Goal: Communication & Community: Ask a question

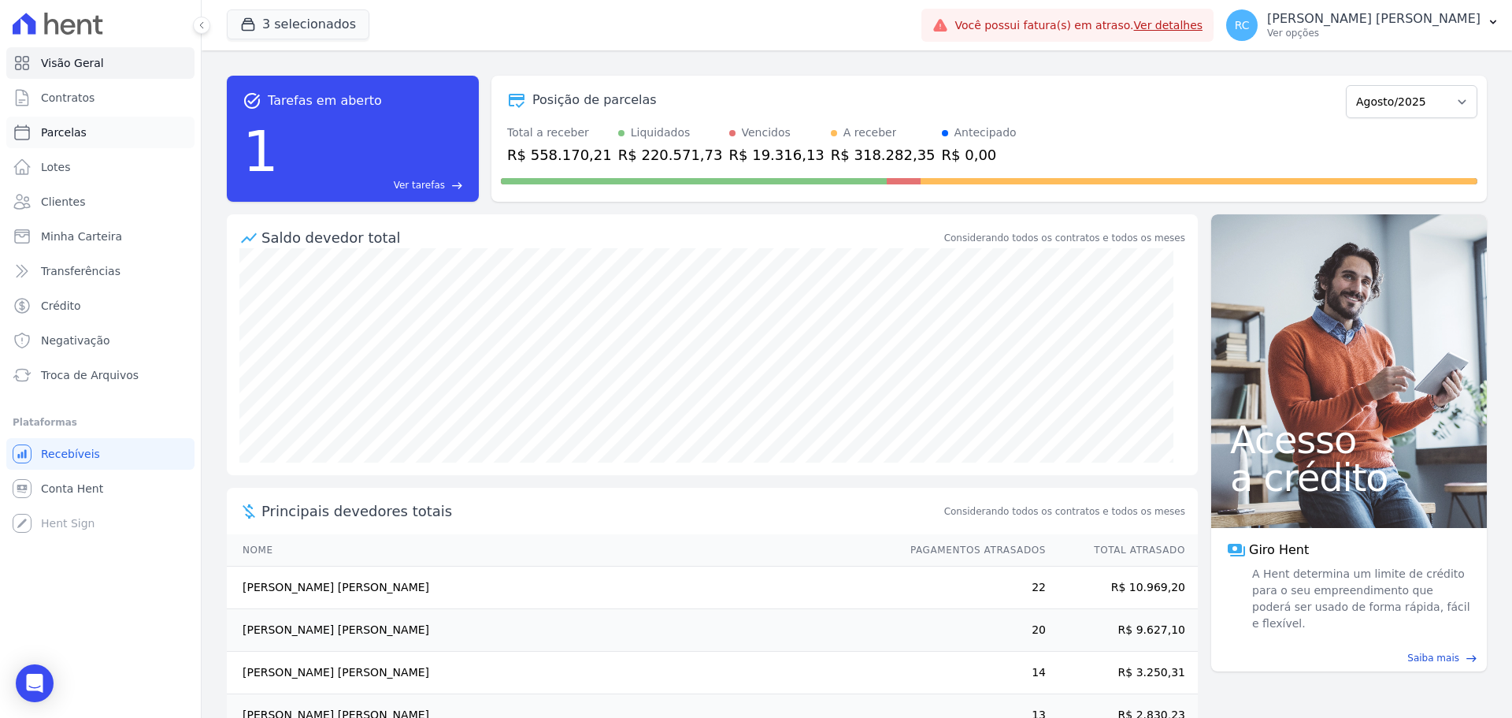
click at [91, 124] on link "Parcelas" at bounding box center [100, 133] width 188 height 32
click at [106, 132] on link "Parcelas" at bounding box center [100, 133] width 188 height 32
select select
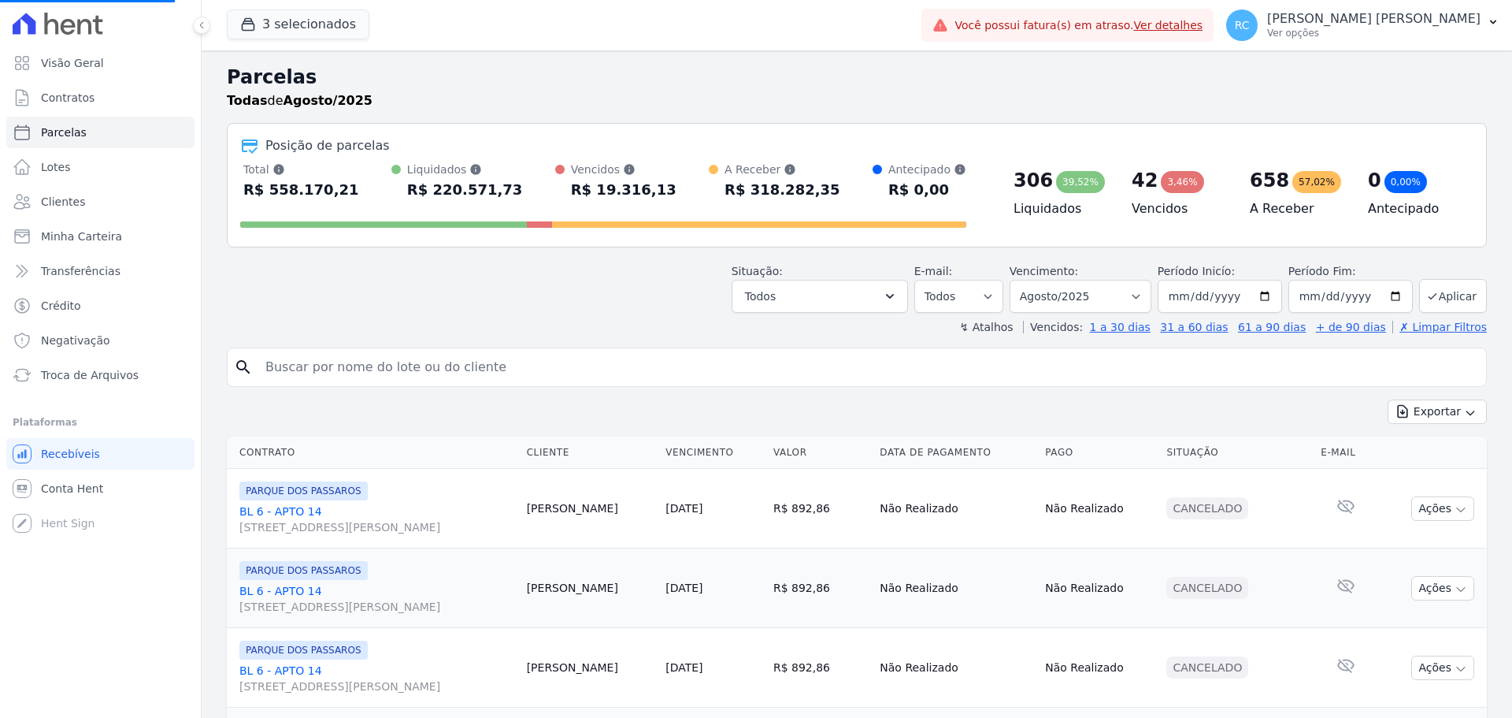
drag, startPoint x: 505, startPoint y: 374, endPoint x: 499, endPoint y: 382, distance: 9.6
click at [499, 381] on input "search" at bounding box center [868, 367] width 1224 height 32
type input "gabrie"
select select
click at [532, 361] on input "search" at bounding box center [868, 367] width 1224 height 32
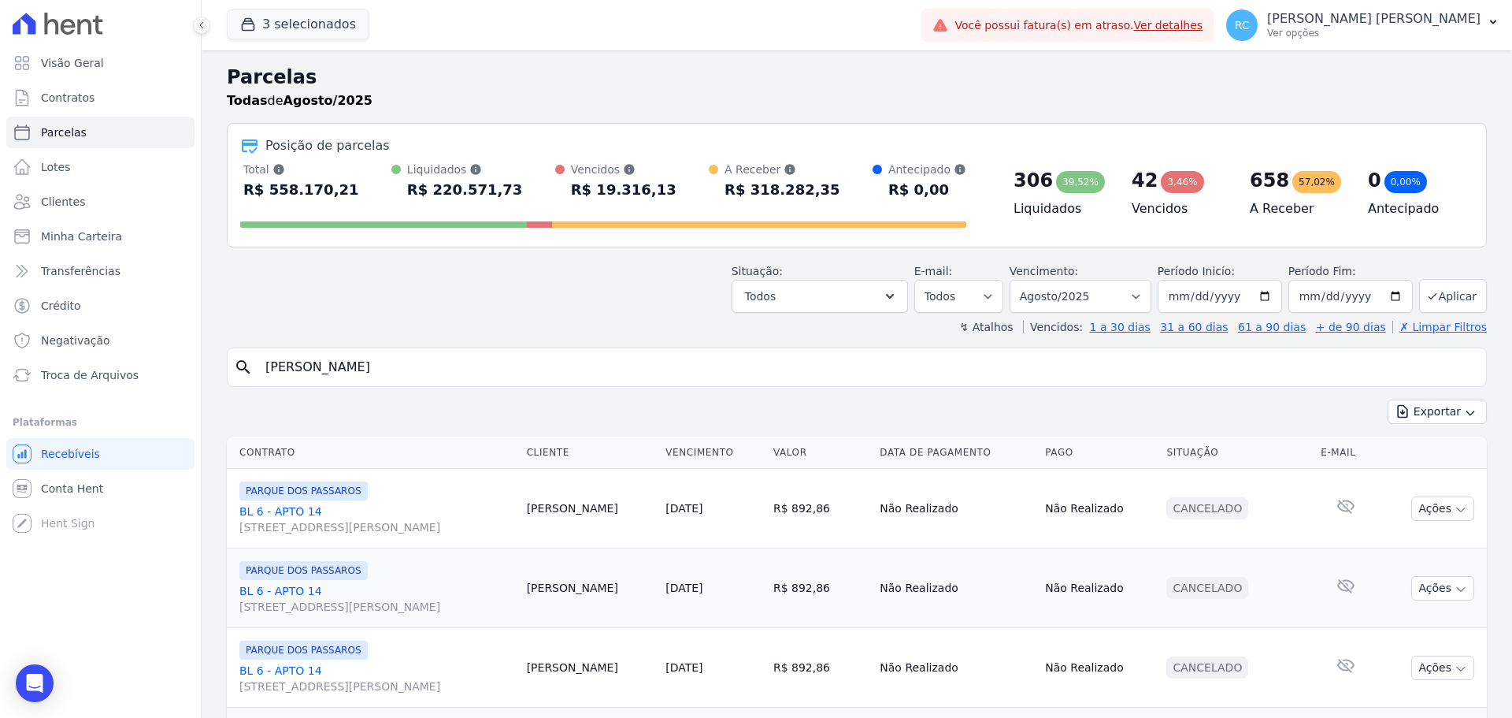
type input "Gabrielli dos Santos Terribile"
select select
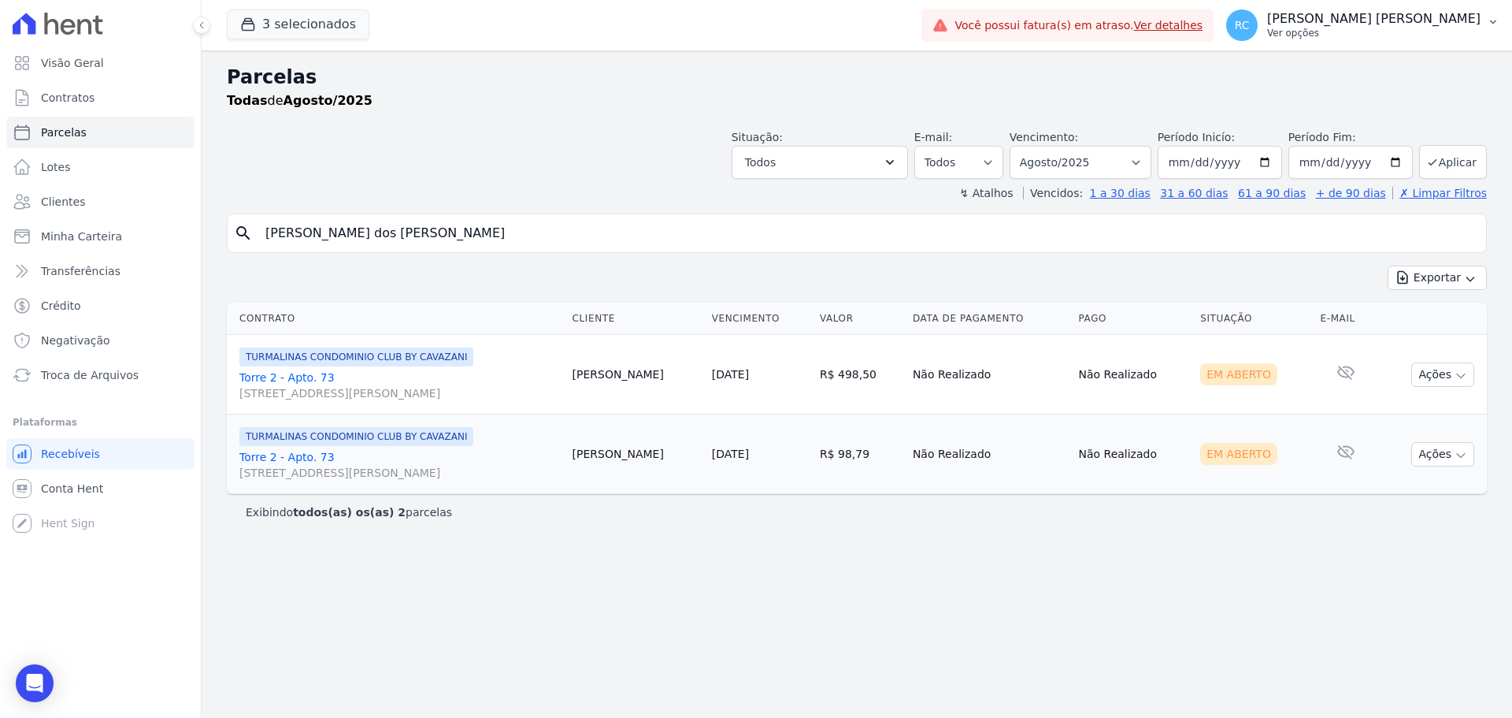
drag, startPoint x: 1416, startPoint y: 20, endPoint x: 1430, endPoint y: 39, distance: 23.2
click at [1417, 20] on p "[PERSON_NAME]" at bounding box center [1373, 19] width 213 height 16
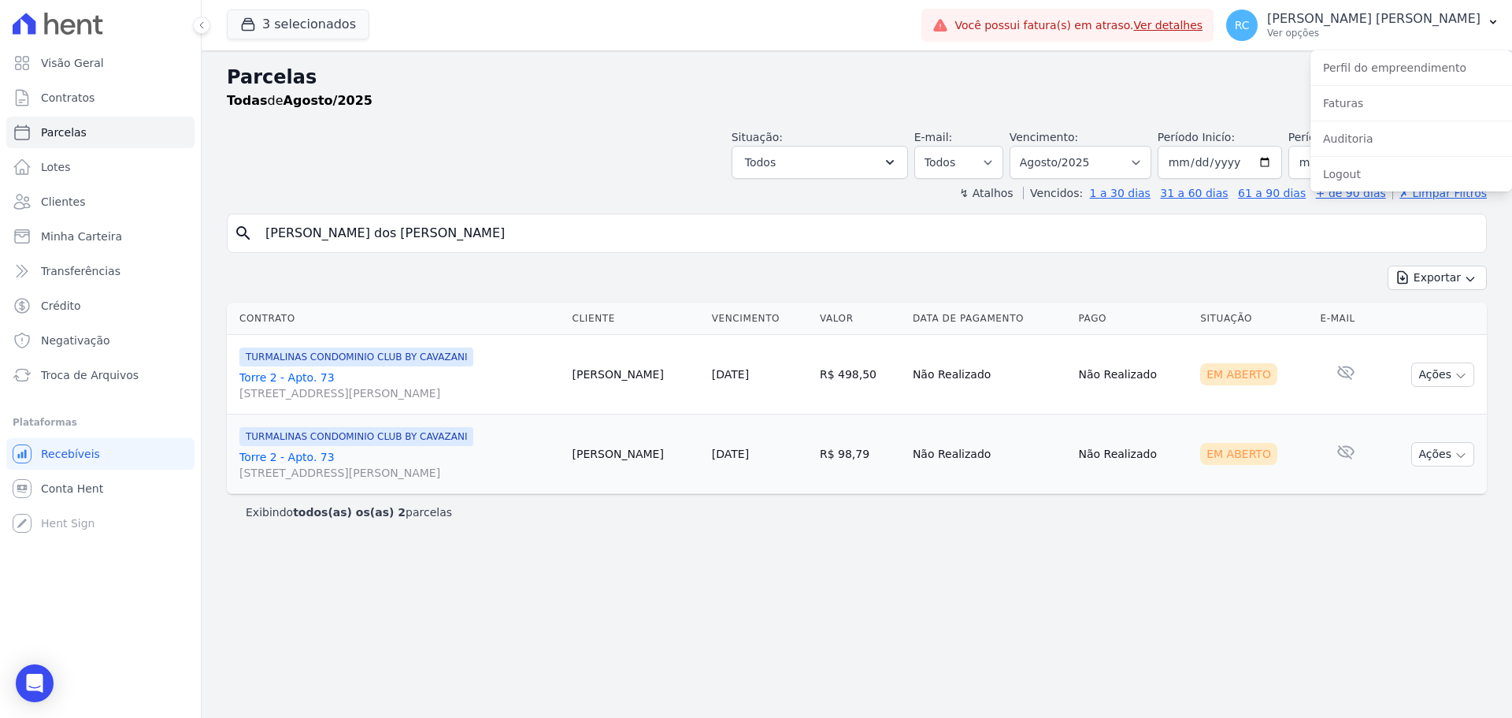
drag, startPoint x: 336, startPoint y: 239, endPoint x: 258, endPoint y: 202, distance: 86.3
click at [212, 240] on div "Parcelas Todas de Agosto/2025 Situação: Agendado Em Aberto Pago Processando Can…" at bounding box center [857, 383] width 1311 height 667
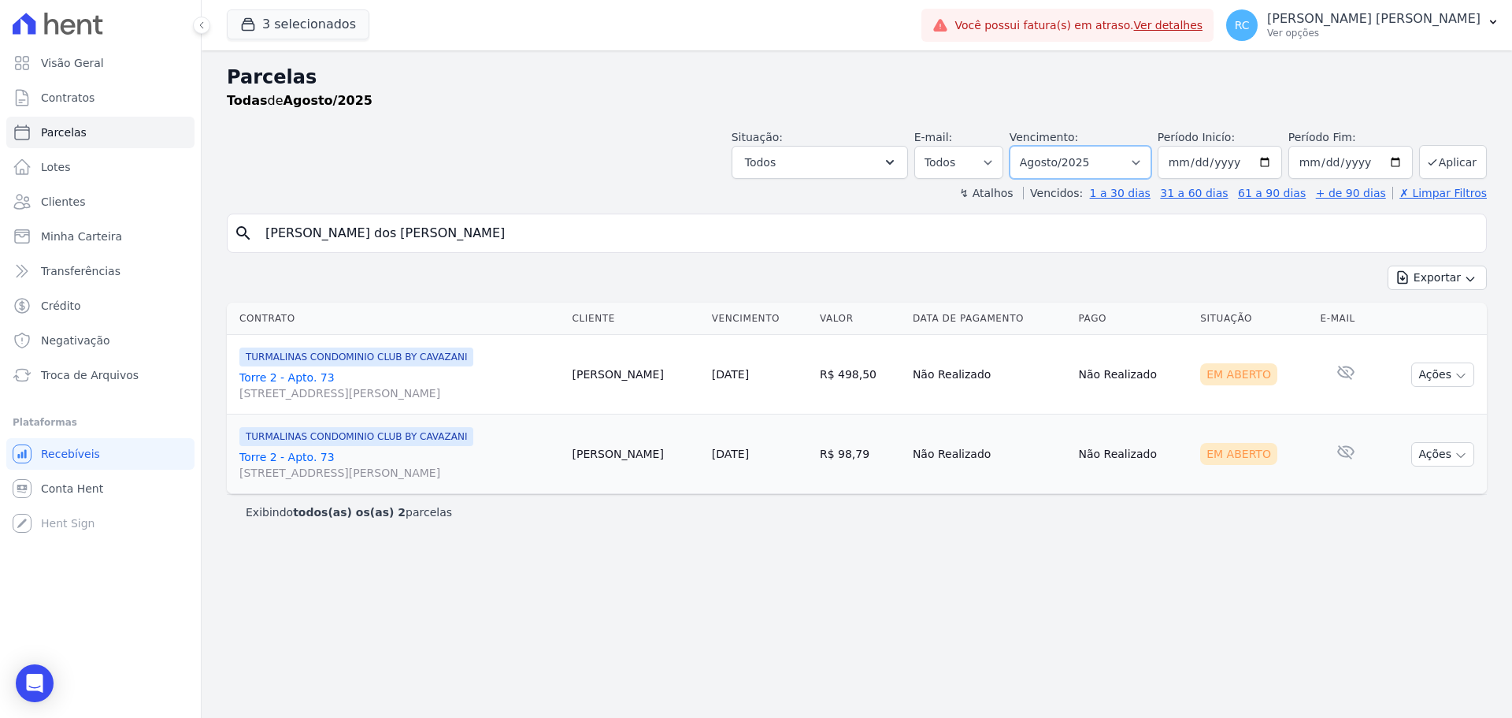
click at [1097, 151] on select "Filtrar por período ──────── Todos os meses Dezembro/2021 Janeiro/2022 Fevereir…" at bounding box center [1081, 162] width 142 height 33
select select "all"
click at [1032, 146] on select "Filtrar por período ──────── Todos os meses Dezembro/2021 Janeiro/2022 Fevereir…" at bounding box center [1081, 162] width 142 height 33
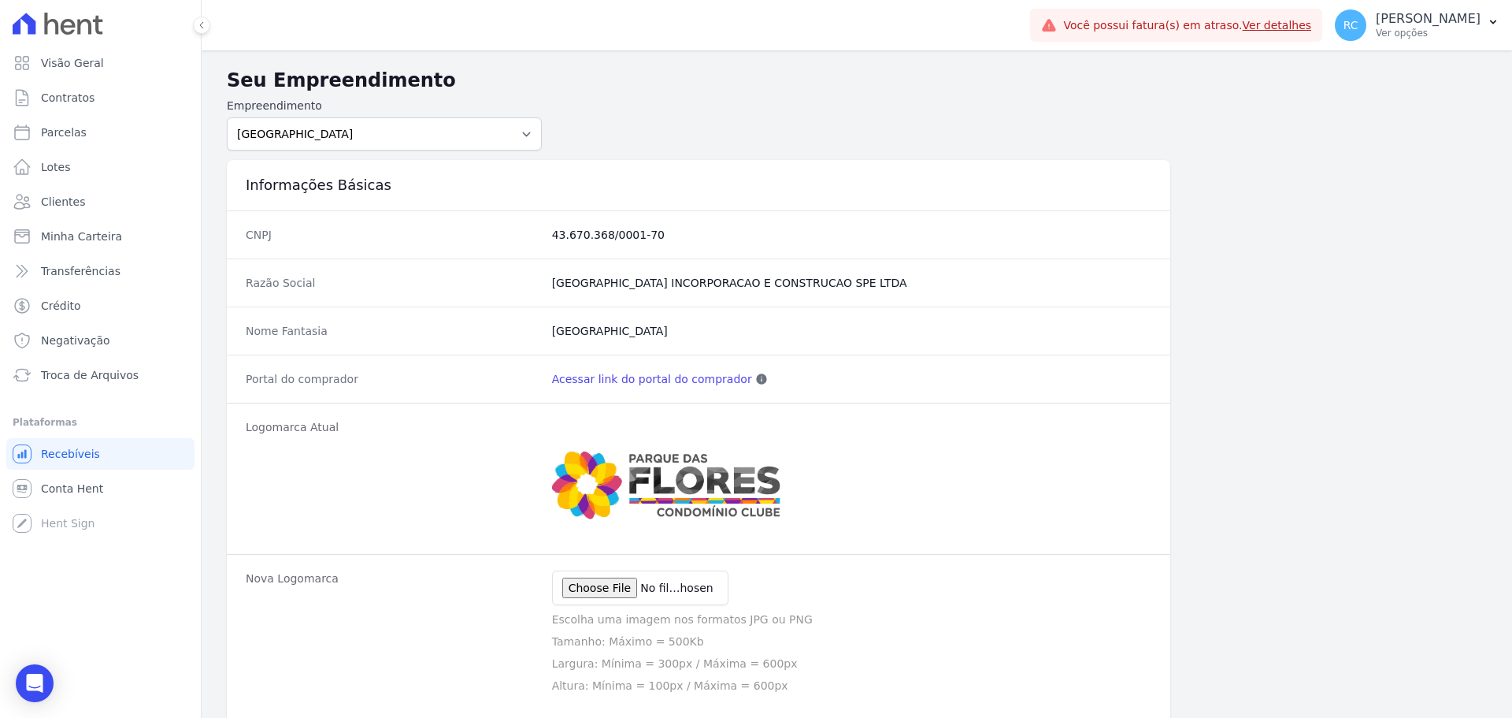
click at [593, 376] on link "Acessar link do portal do comprador" at bounding box center [652, 379] width 200 height 16
drag, startPoint x: 407, startPoint y: 120, endPoint x: 406, endPoint y: 132, distance: 12.7
click at [406, 120] on select "PARQUE DAS FLORES PARQUE DOS PASSAROS TURMALINAS CONDOMINIO CLUB BY CAVAZANI" at bounding box center [384, 133] width 315 height 33
select select "4e89b6ae-7d84-4820-b012-365eab1a919a"
click at [227, 117] on select "PARQUE DAS FLORES PARQUE DOS PASSAROS TURMALINAS CONDOMINIO CLUB BY CAVAZANI" at bounding box center [384, 133] width 315 height 33
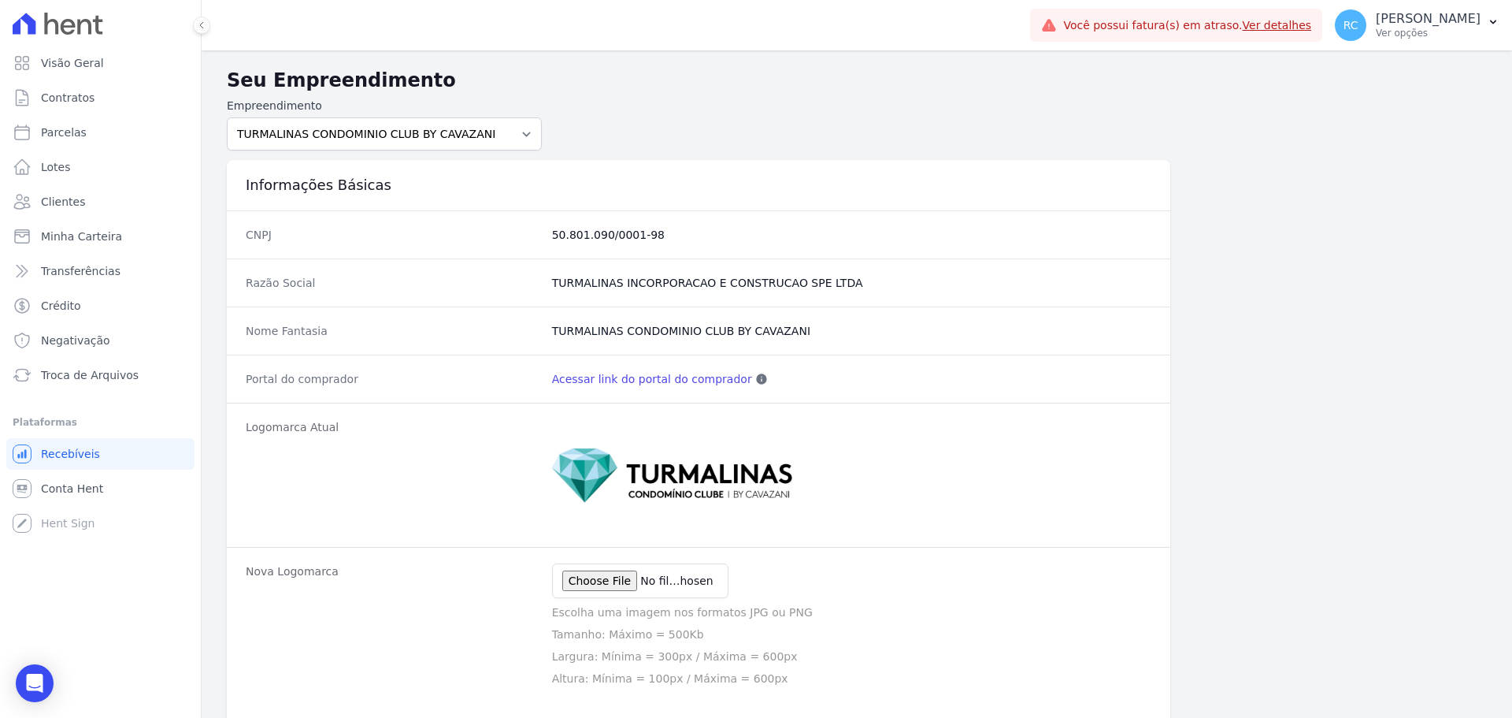
click at [639, 373] on link "Acessar link do portal do comprador" at bounding box center [652, 379] width 200 height 16
drag, startPoint x: 522, startPoint y: 128, endPoint x: 512, endPoint y: 128, distance: 10.3
click at [522, 127] on select "PARQUE DAS FLORES PARQUE DOS PASSAROS TURMALINAS CONDOMINIO CLUB BY CAVAZANI" at bounding box center [384, 133] width 315 height 33
select select "7c6dbd88-c992-4e1b-a35d-d12916fde016"
click at [227, 117] on select "PARQUE DAS FLORES PARQUE DOS PASSAROS TURMALINAS CONDOMINIO CLUB BY CAVAZANI" at bounding box center [384, 133] width 315 height 33
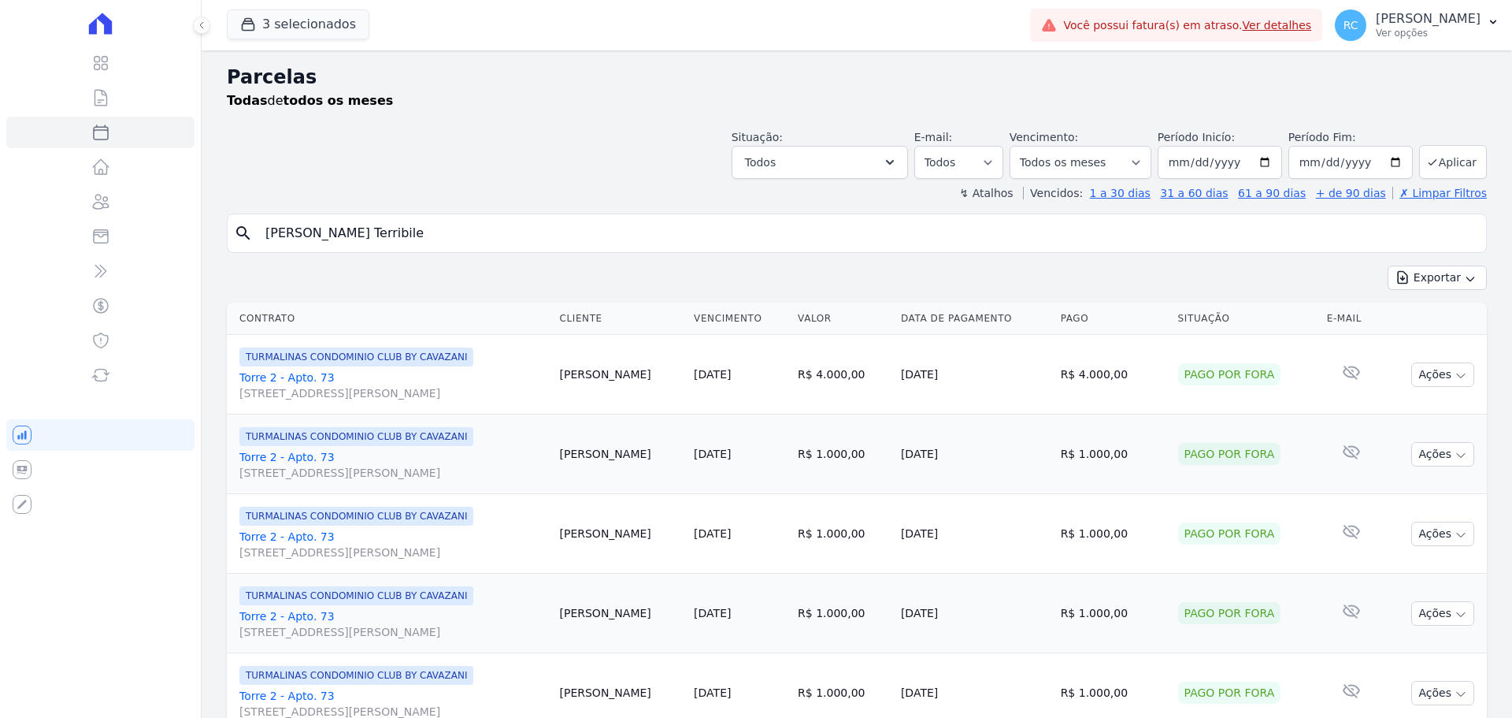
select select
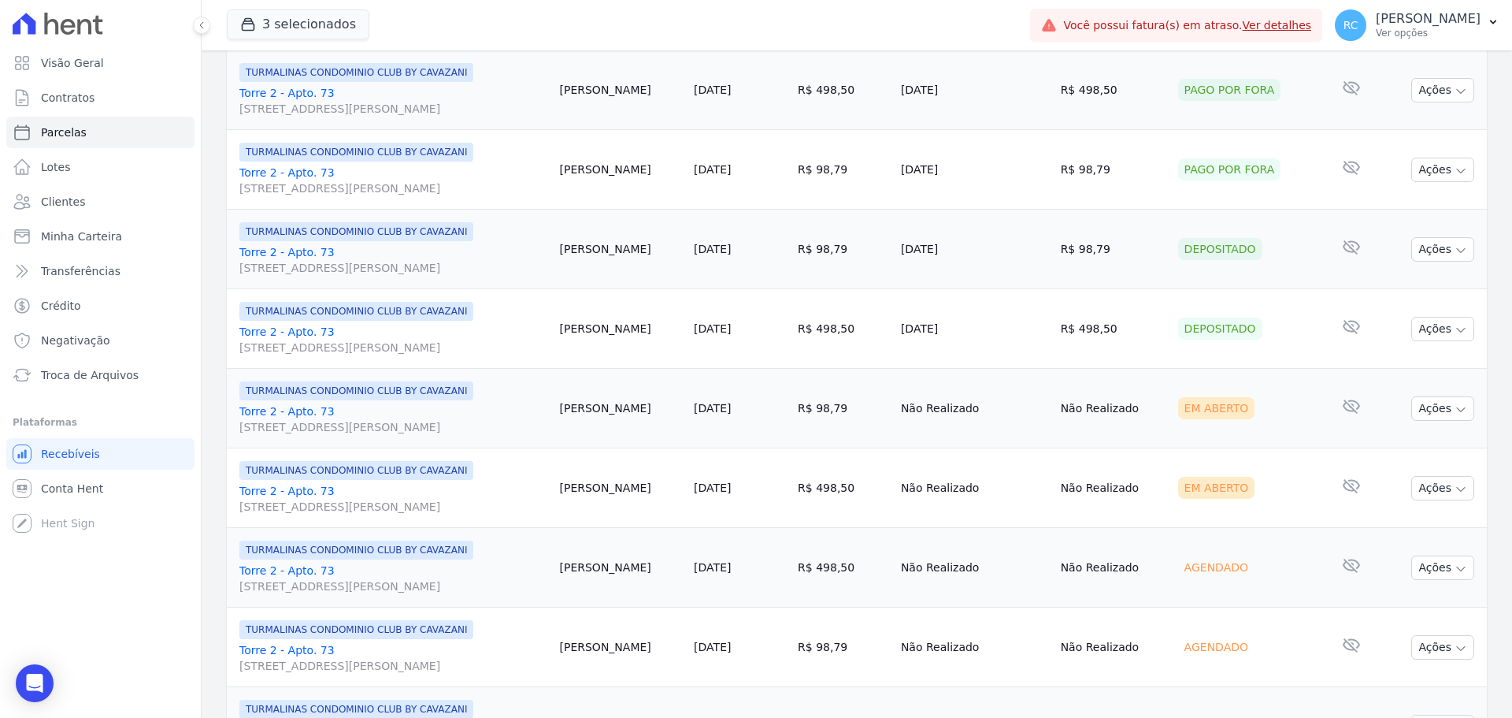
scroll to position [709, 0]
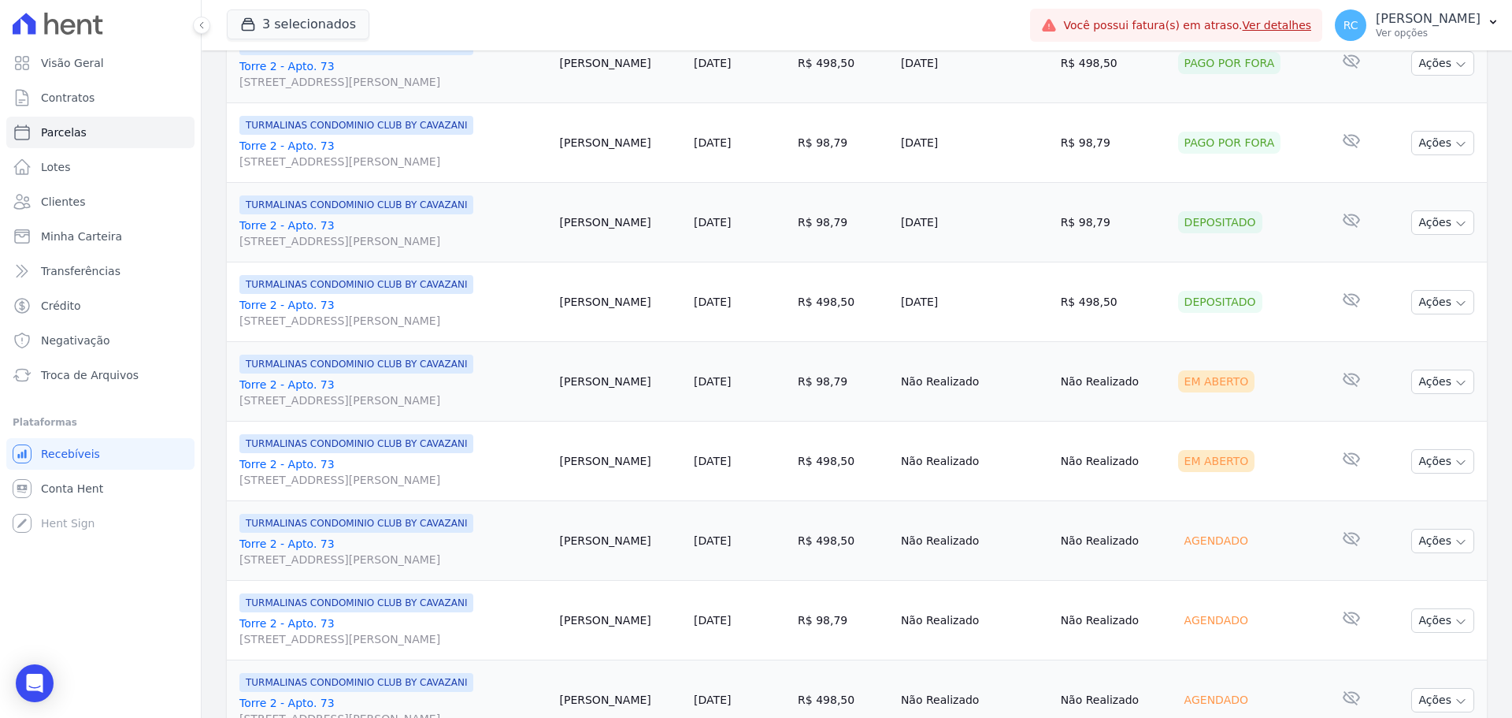
drag, startPoint x: 846, startPoint y: 468, endPoint x: 759, endPoint y: 383, distance: 122.0
click at [759, 383] on tbody "TURMALINAS CONDOMINIO CLUB BY CAVAZANI Torre 2 - Apto. [GEOGRAPHIC_DATA][STREET…" at bounding box center [857, 620] width 1260 height 1989
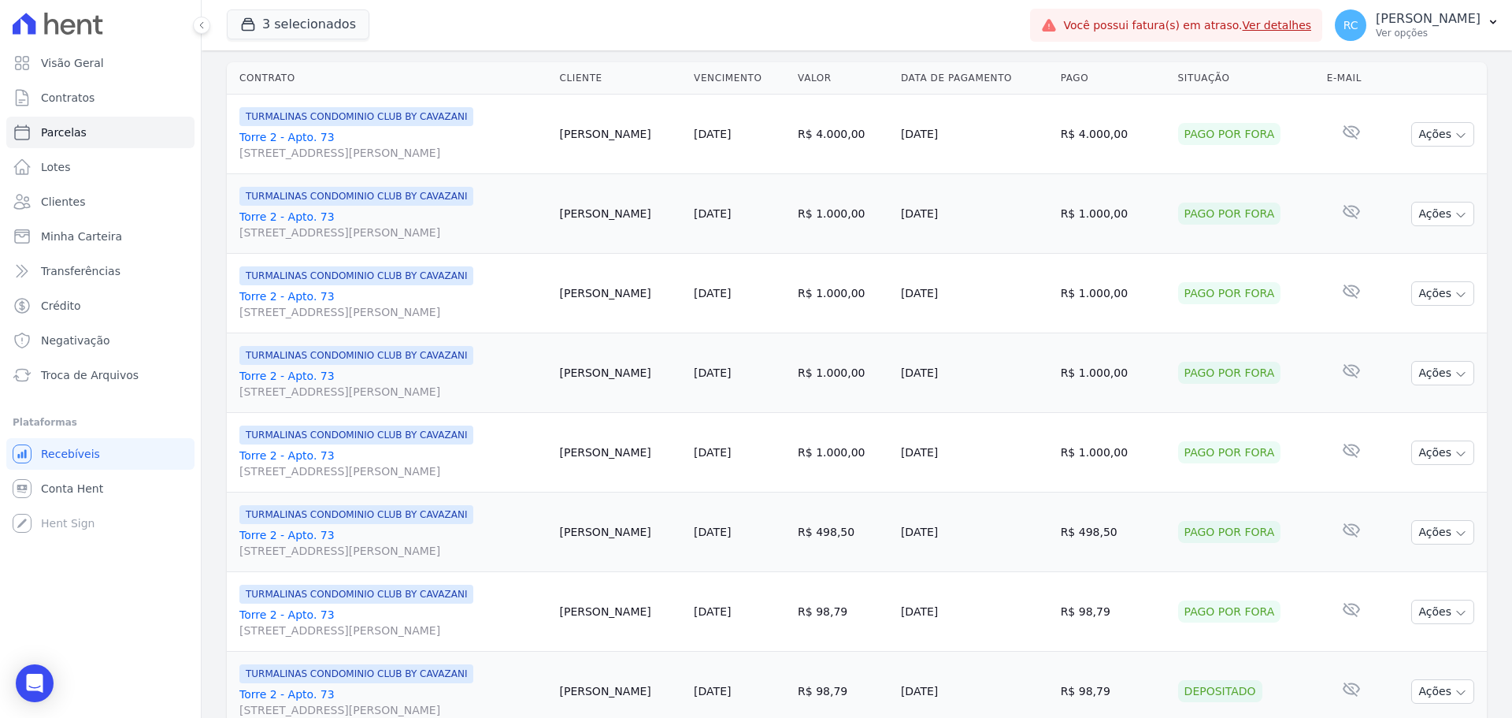
scroll to position [0, 0]
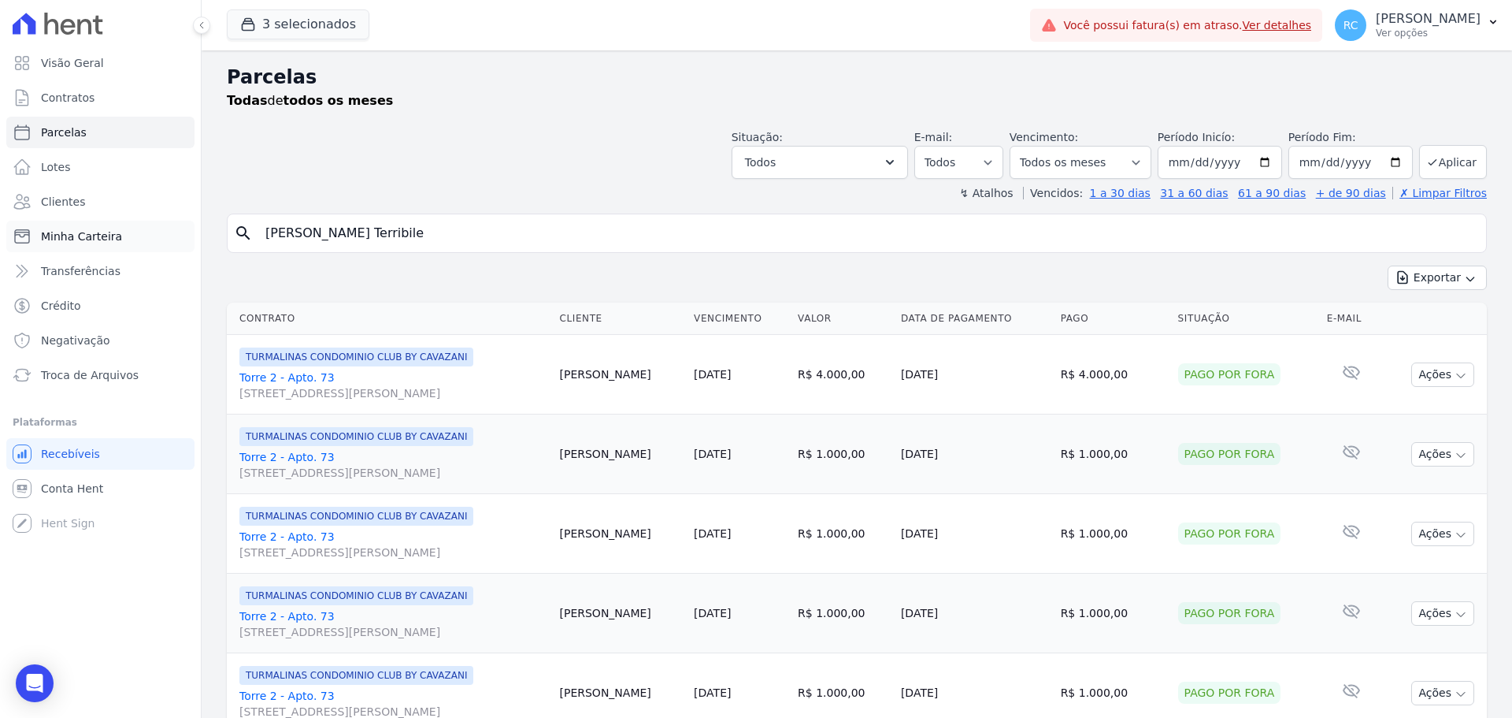
drag, startPoint x: 442, startPoint y: 238, endPoint x: 17, endPoint y: 223, distance: 424.8
click at [17, 228] on div "Visão Geral Contratos Parcelas Lotes Clientes Minha Carteira Transferências Cré…" at bounding box center [756, 359] width 1512 height 718
type input "Thalita Vieira dos Santos dainesi"
select select
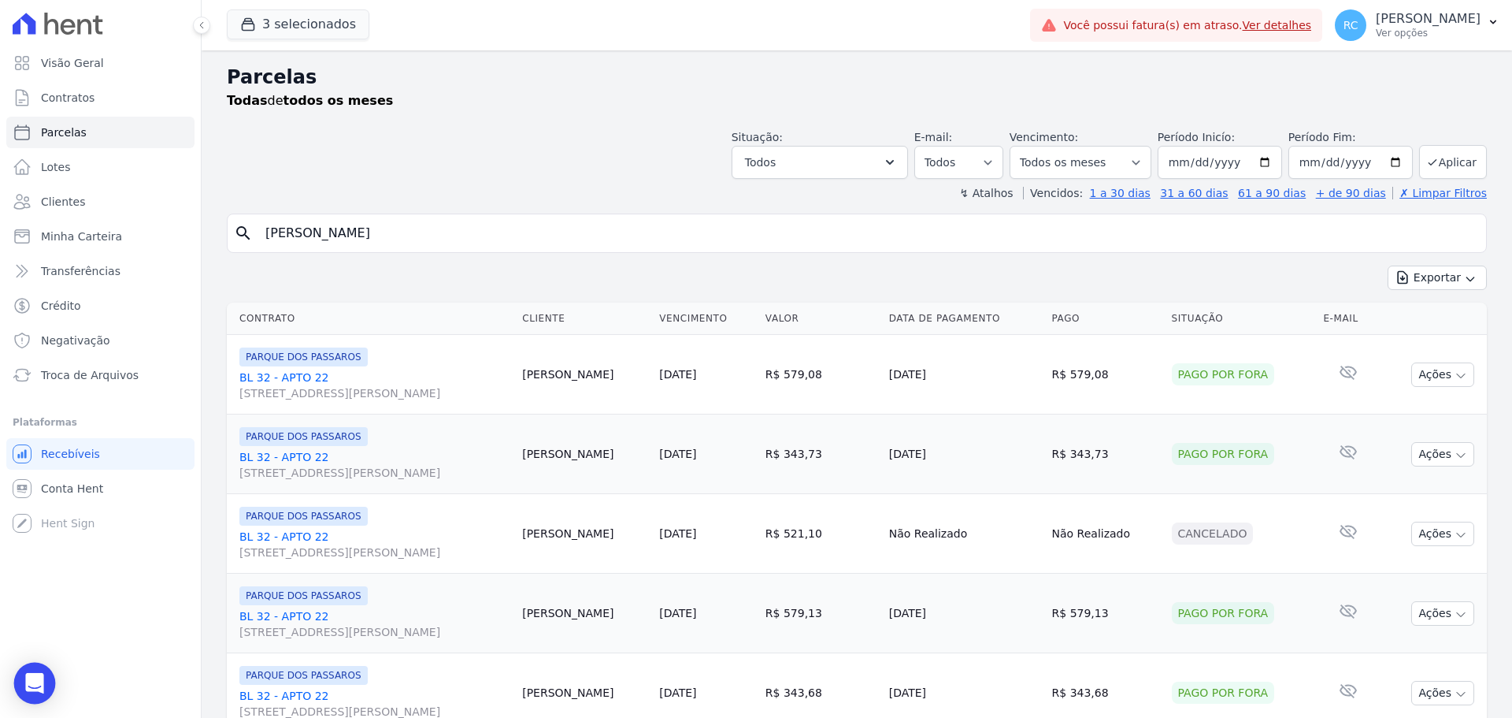
click at [39, 668] on div "Open Intercom Messenger" at bounding box center [35, 683] width 42 height 42
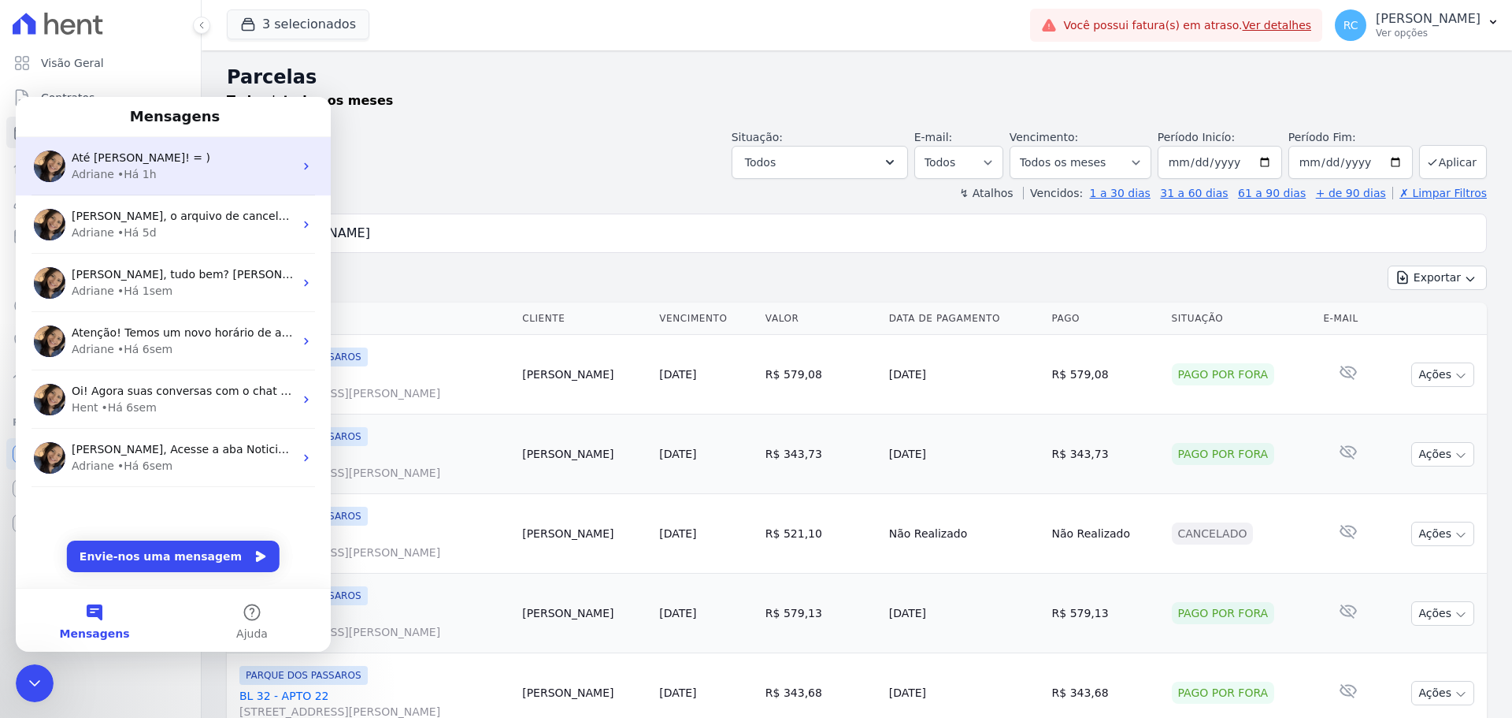
click at [175, 183] on div "Até Raquel! = ) Adriane • Há 1h" at bounding box center [173, 166] width 315 height 58
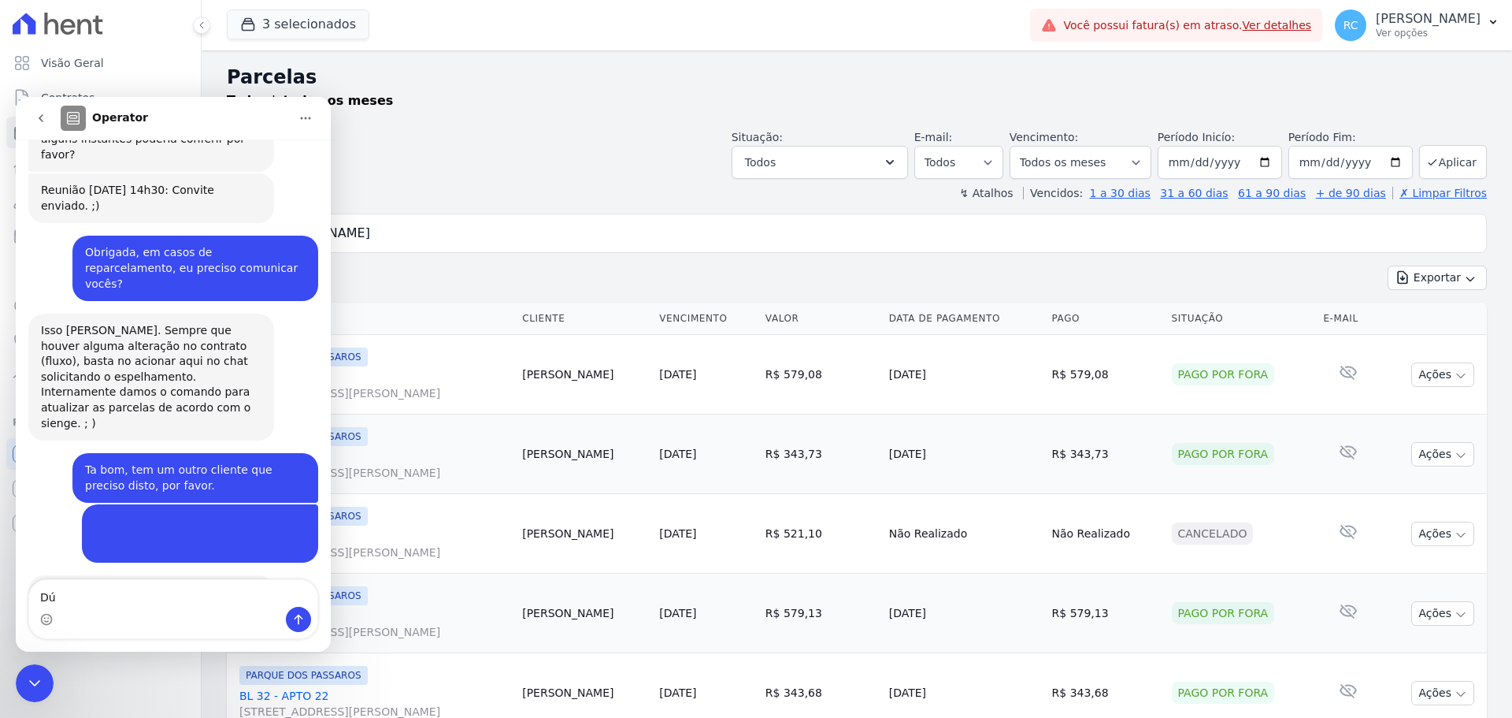
scroll to position [2427, 0]
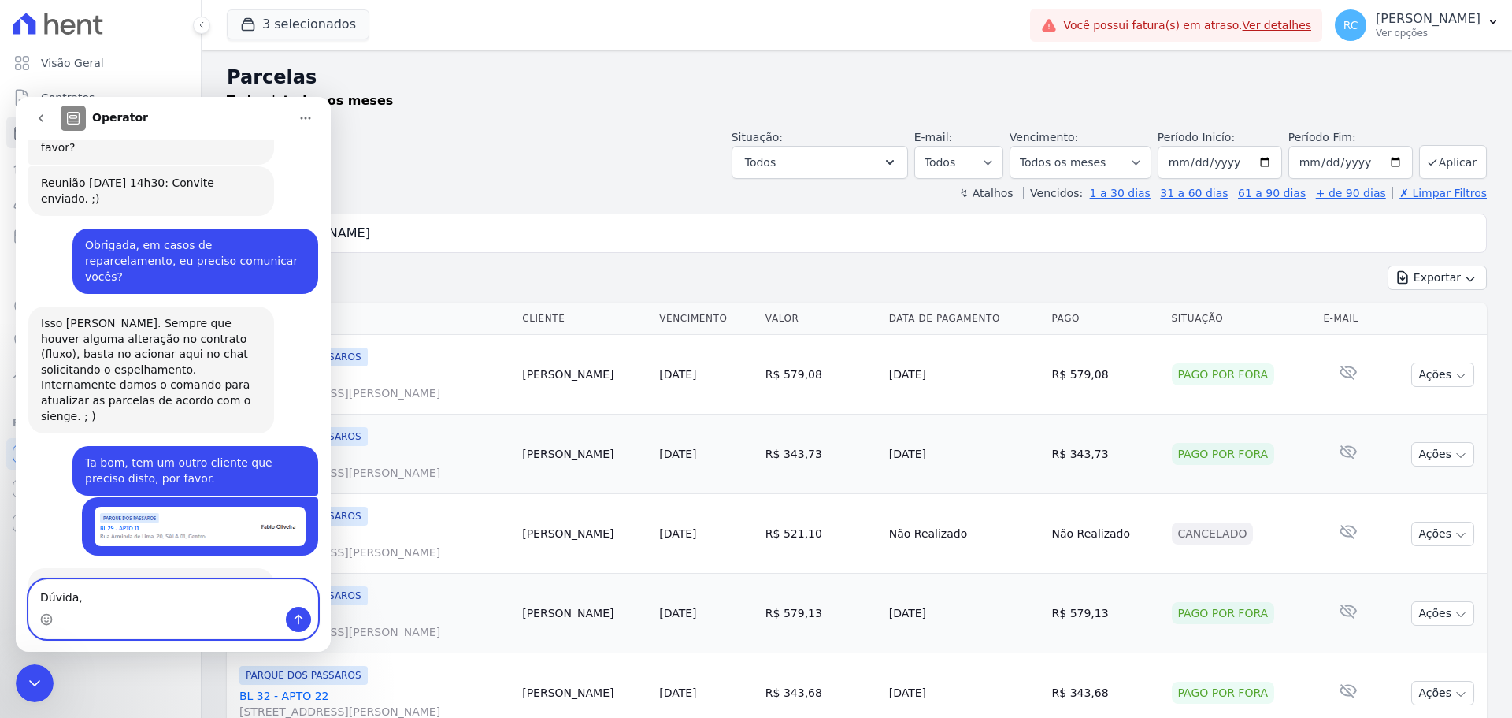
click at [131, 604] on textarea "Dúvida," at bounding box center [173, 593] width 288 height 27
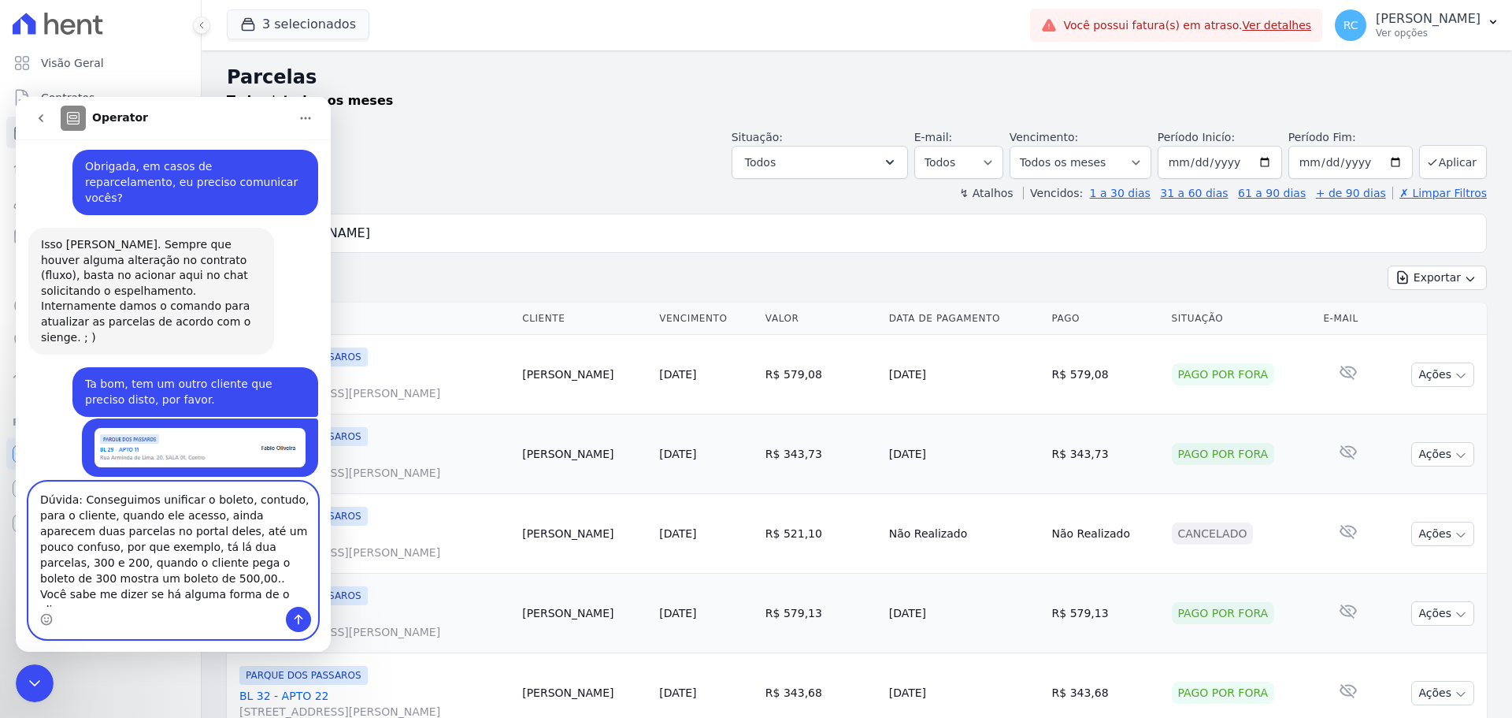
scroll to position [2521, 0]
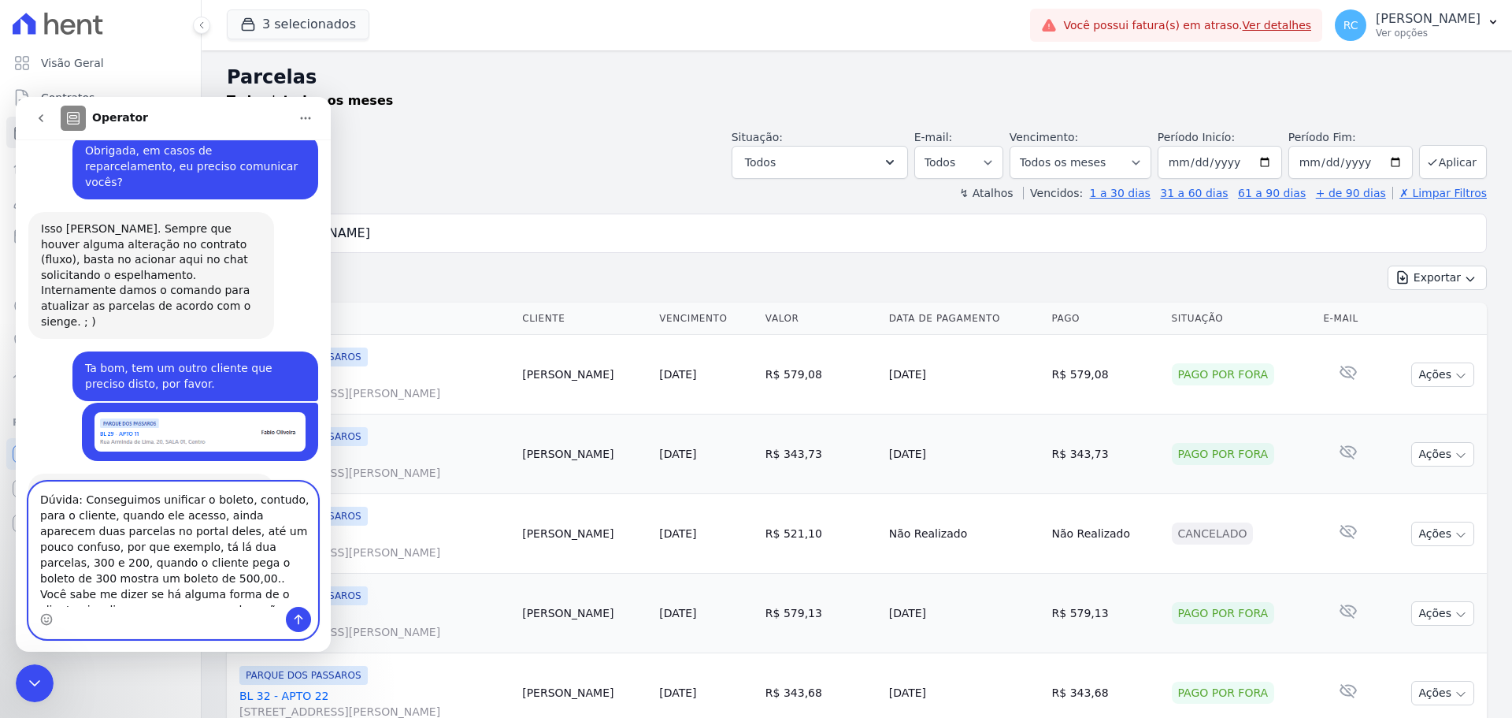
type textarea "Dúvida: Conseguimos unificar o boleto, contudo, para o cliente, quando ele aces…"
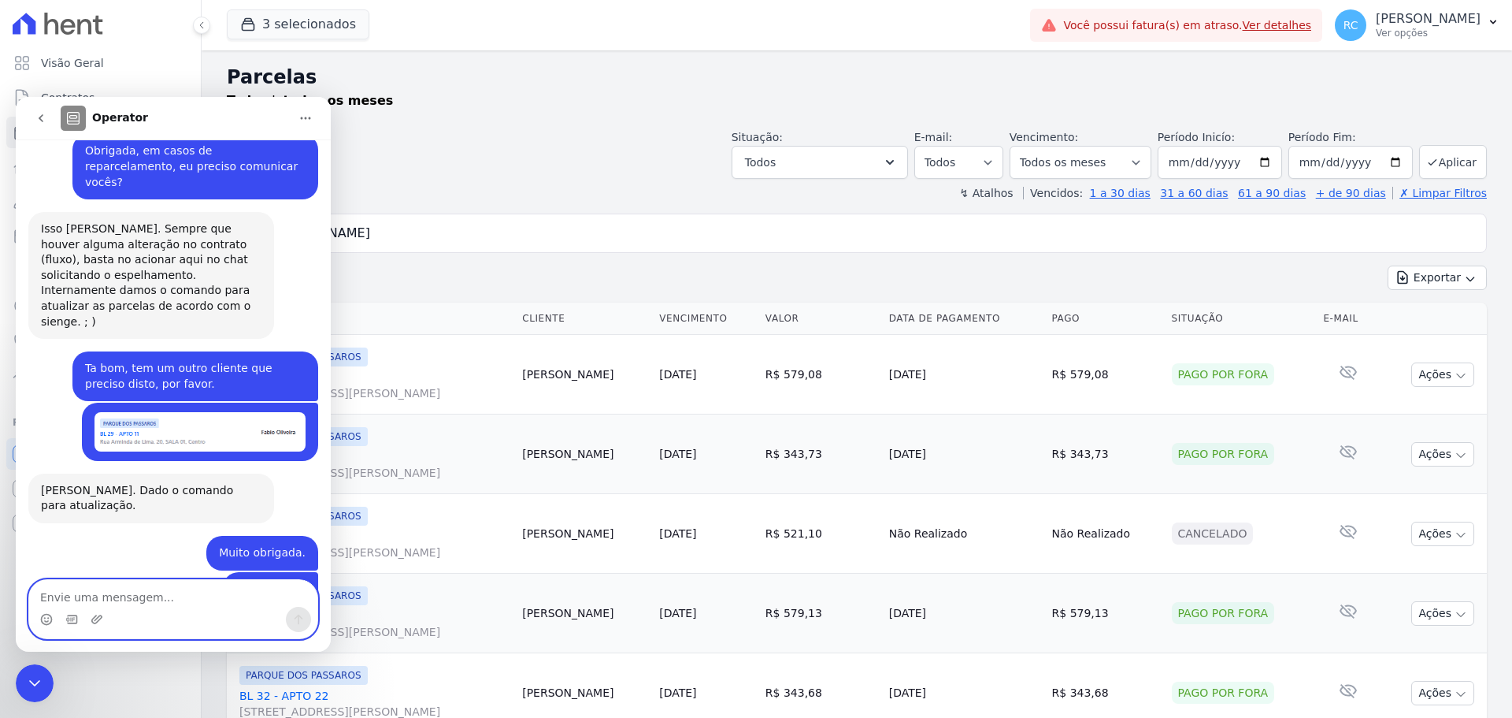
scroll to position [2597, 0]
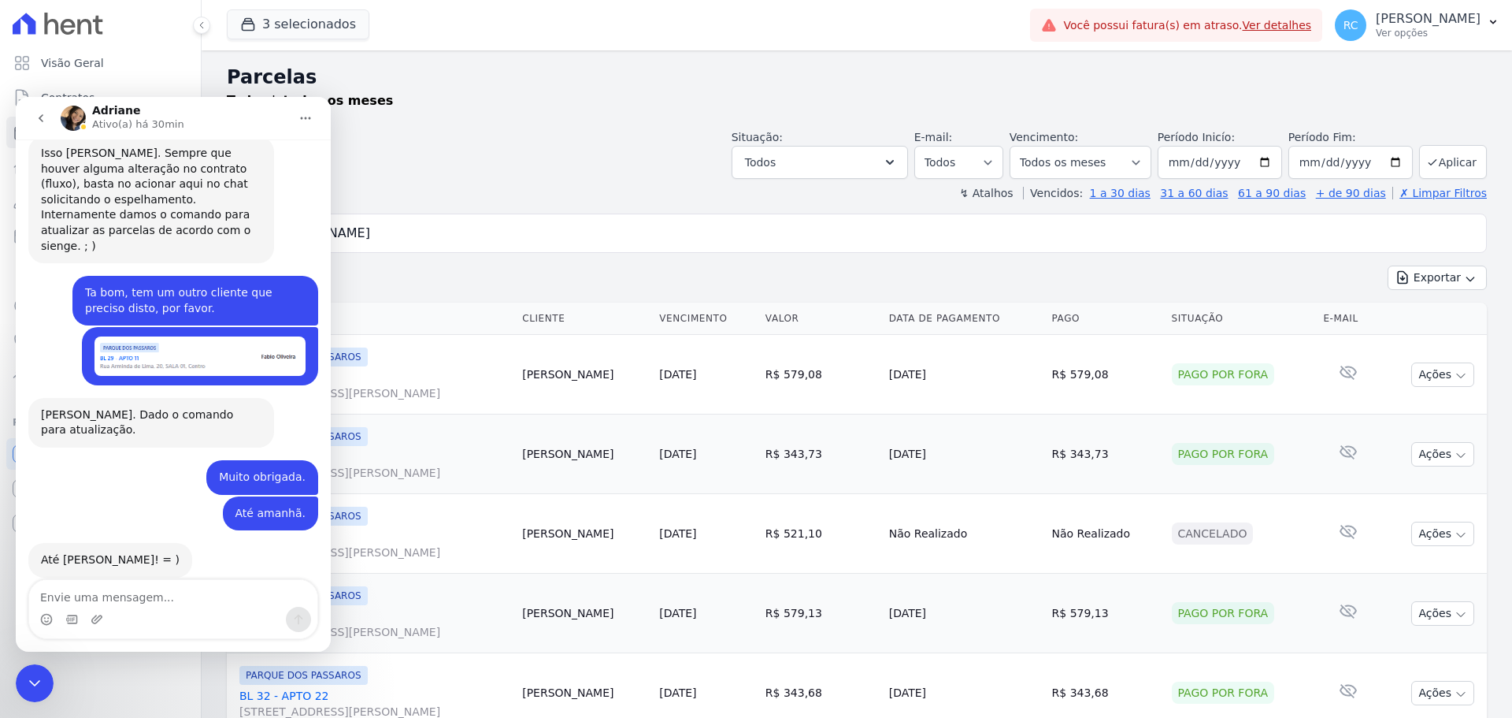
drag, startPoint x: 20, startPoint y: 680, endPoint x: 163, endPoint y: 1307, distance: 643.2
click at [20, 680] on div "Fechar mensagem da Intercom" at bounding box center [35, 683] width 38 height 38
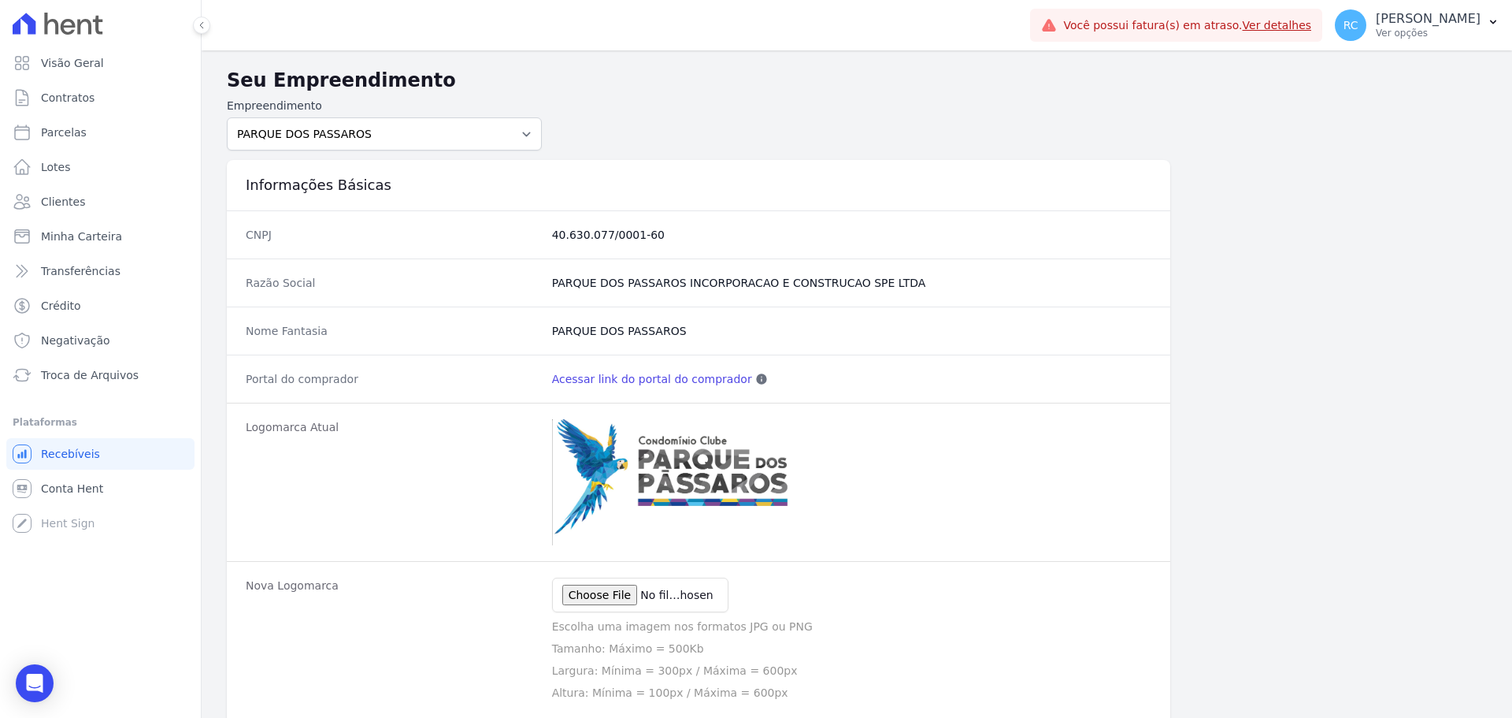
click at [630, 378] on link "Acessar link do portal do comprador" at bounding box center [652, 379] width 200 height 16
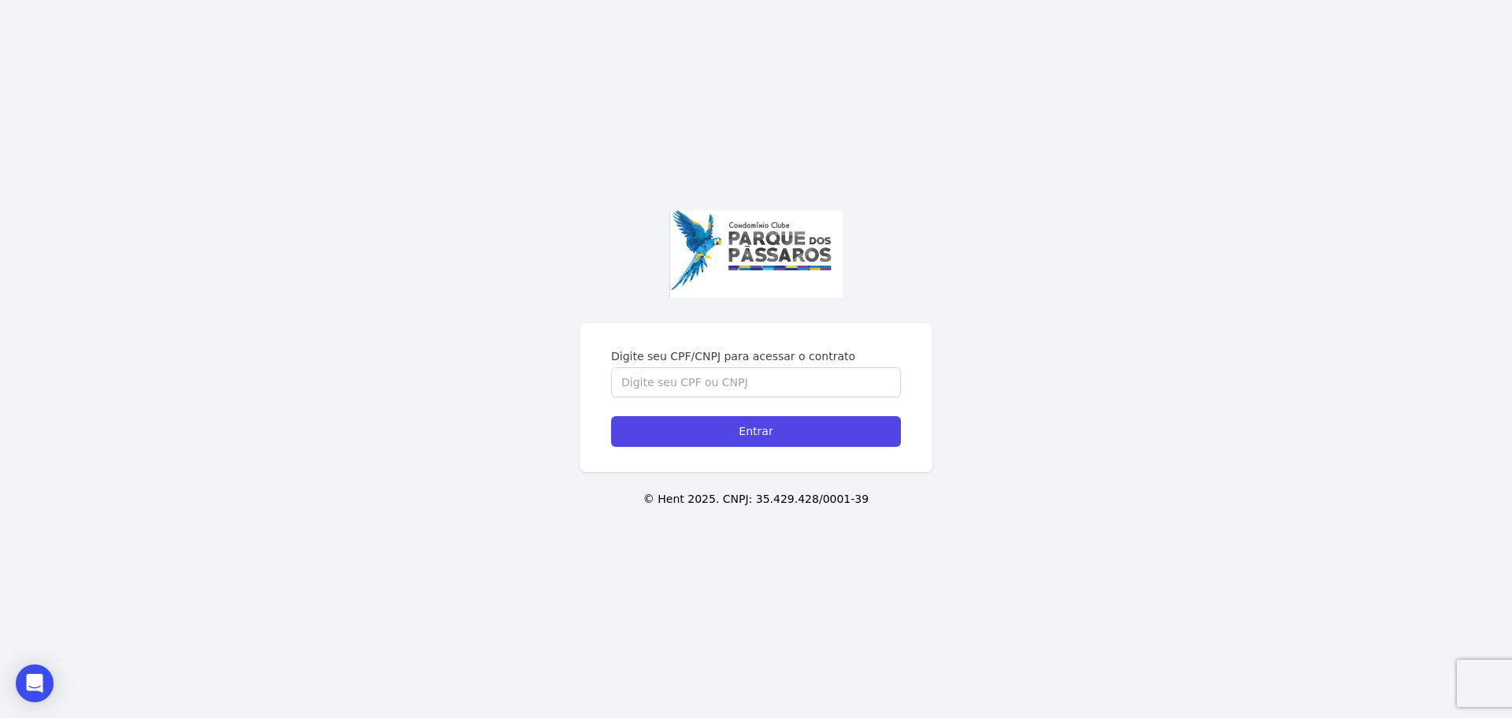
drag, startPoint x: 621, startPoint y: 254, endPoint x: 574, endPoint y: 242, distance: 48.2
click at [622, 254] on div at bounding box center [756, 253] width 353 height 87
